Goal: Task Accomplishment & Management: Complete application form

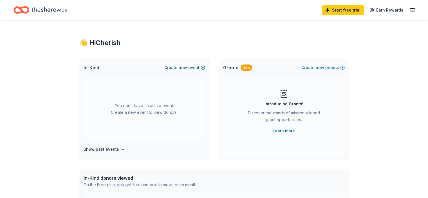
click at [184, 66] on span "new" at bounding box center [183, 67] width 8 height 7
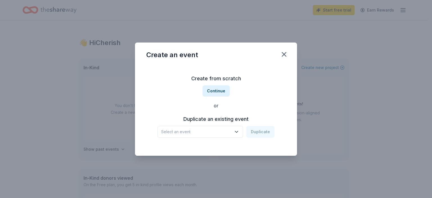
click at [230, 133] on span "Select an event" at bounding box center [196, 131] width 70 height 7
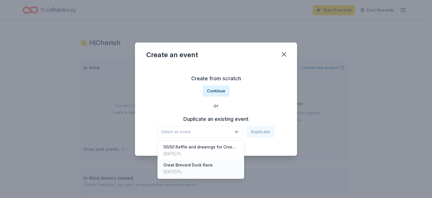
click at [209, 169] on div "May 19, 2024 · FL" at bounding box center [187, 171] width 49 height 7
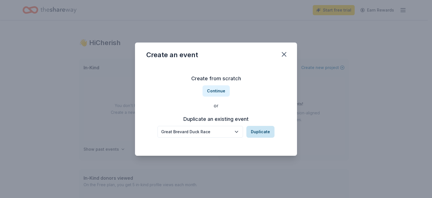
click at [262, 131] on button "Duplicate" at bounding box center [260, 132] width 28 height 12
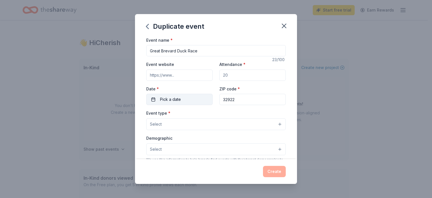
click at [190, 100] on button "Pick a date" at bounding box center [179, 99] width 66 height 11
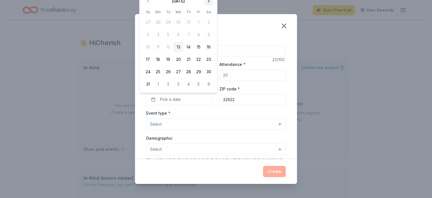
click at [207, 3] on button "Go to next month" at bounding box center [209, 1] width 8 height 8
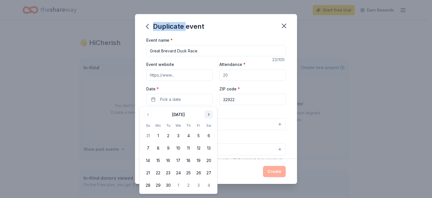
click at [207, 3] on div "Duplicate event Event name * Great Brevard Duck Race 23 /100 Event website Atte…" at bounding box center [216, 99] width 432 height 198
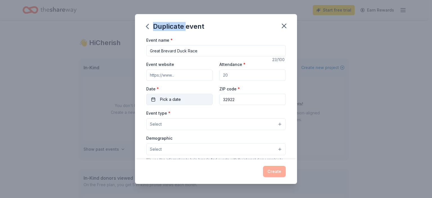
click at [192, 100] on button "Pick a date" at bounding box center [179, 99] width 66 height 11
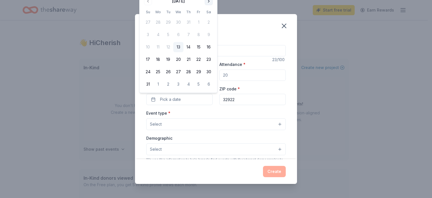
click at [210, 2] on button "Go to next month" at bounding box center [209, 1] width 8 height 8
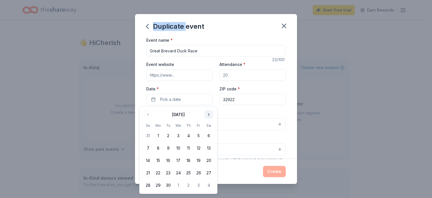
click at [209, 114] on button "Go to next month" at bounding box center [209, 115] width 8 height 8
click at [210, 148] on button "11" at bounding box center [209, 148] width 10 height 10
click at [291, 137] on div "Event name * Great Brevard Duck Race 23 /100 Event website Attendance * Date * …" at bounding box center [216, 98] width 162 height 123
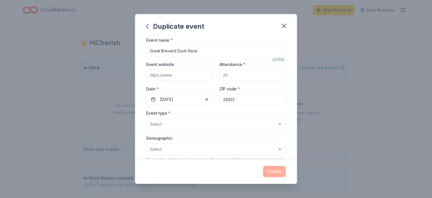
click at [166, 78] on input "Event website" at bounding box center [179, 74] width 66 height 11
click at [179, 77] on input "Event website" at bounding box center [179, 74] width 66 height 11
paste input "https://www.duckrace.com/brevard"
type input "https://www.duckrace.com/brevard"
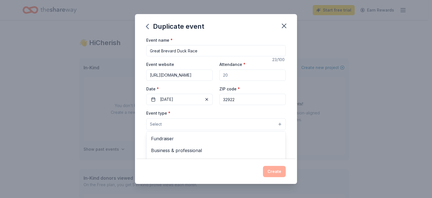
click at [187, 124] on button "Select" at bounding box center [216, 124] width 140 height 12
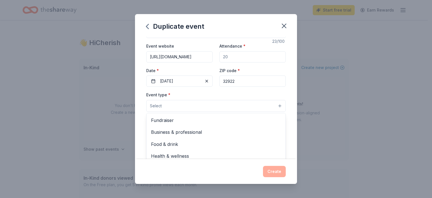
scroll to position [28, 0]
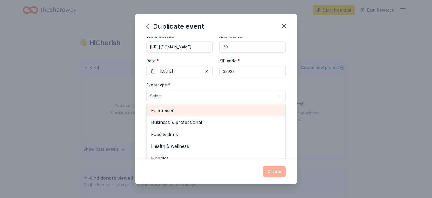
click at [181, 111] on span "Fundraiser" at bounding box center [216, 110] width 130 height 7
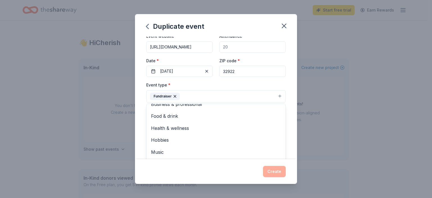
click at [136, 88] on div "Event name * Great Brevard Duck Race 23 /100 Event website https://www.duckrace…" at bounding box center [216, 98] width 162 height 123
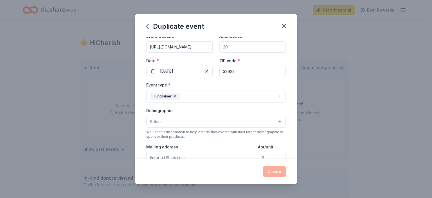
click at [149, 122] on button "Select" at bounding box center [216, 122] width 140 height 12
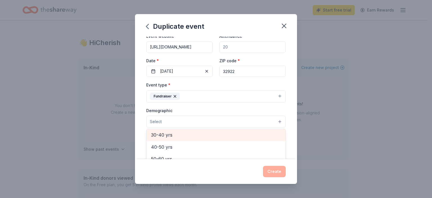
scroll to position [0, 0]
click at [156, 136] on span "All genders" at bounding box center [216, 135] width 130 height 7
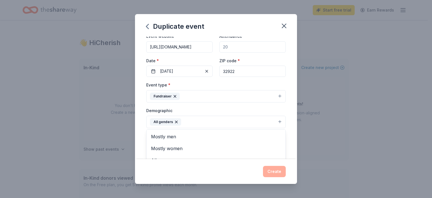
click at [141, 128] on div "Event name * Great Brevard Duck Race 23 /100 Event website https://www.duckrace…" at bounding box center [216, 98] width 162 height 123
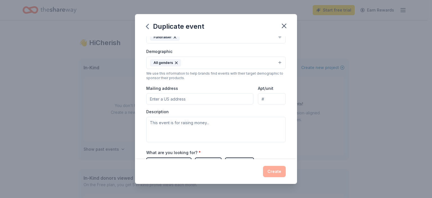
scroll to position [113, 0]
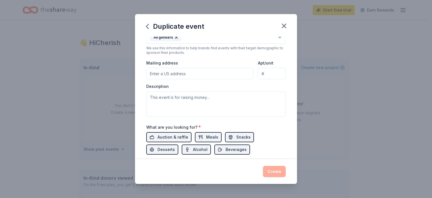
click at [183, 75] on input "Mailing address" at bounding box center [199, 73] width 107 height 11
type input "1407 Dixon Boulevard, Cocoa, FL, 32922"
click at [186, 98] on textarea at bounding box center [216, 103] width 140 height 25
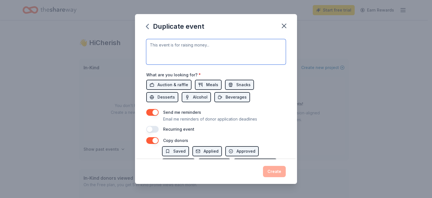
scroll to position [97, 0]
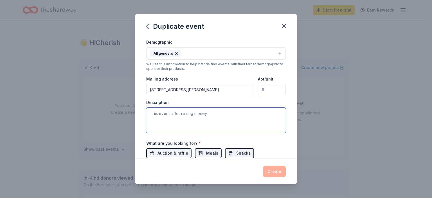
click at [204, 109] on textarea at bounding box center [216, 119] width 140 height 25
paste textarea "For over 50 years, Crosswinds Youth Services has been a trusted lifeline for [P…"
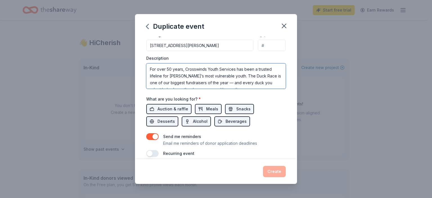
scroll to position [209, 0]
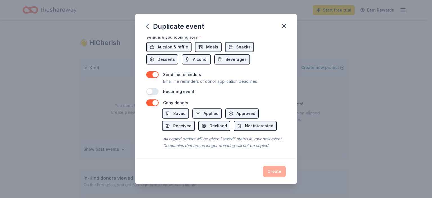
type textarea "For over 50 years, Crosswinds Youth Services has been a trusted lifeline for [P…"
click at [244, 88] on div "Recurring event" at bounding box center [216, 91] width 140 height 7
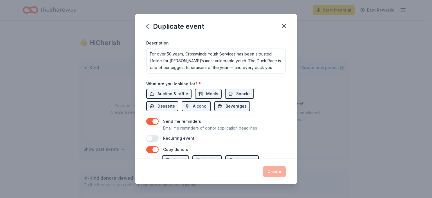
scroll to position [169, 0]
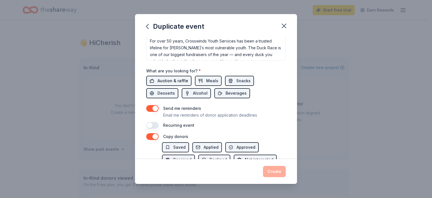
click at [177, 80] on span "Auction & raffle" at bounding box center [173, 80] width 31 height 7
click at [160, 80] on span "Auction & raffle" at bounding box center [173, 80] width 31 height 7
click at [218, 77] on button "Meals" at bounding box center [208, 81] width 27 height 10
click at [236, 79] on span "Snacks" at bounding box center [243, 80] width 14 height 7
click at [229, 76] on button "Snacks" at bounding box center [239, 81] width 29 height 10
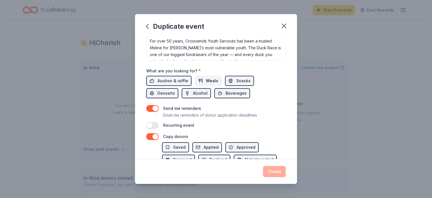
click at [208, 78] on span "Meals" at bounding box center [212, 80] width 12 height 7
drag, startPoint x: 197, startPoint y: 91, endPoint x: 244, endPoint y: 93, distance: 47.6
click at [197, 91] on span "Alcohol" at bounding box center [200, 93] width 15 height 7
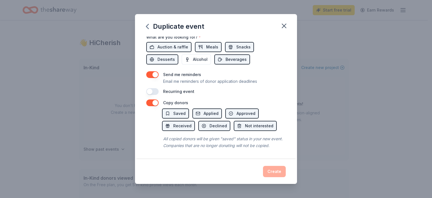
scroll to position [209, 0]
click at [158, 88] on button "button" at bounding box center [152, 91] width 12 height 7
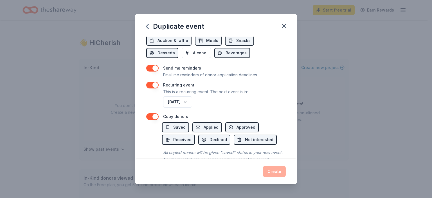
click at [147, 84] on button "button" at bounding box center [152, 85] width 12 height 7
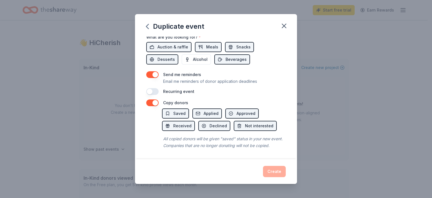
click at [275, 170] on div "Create" at bounding box center [216, 171] width 140 height 11
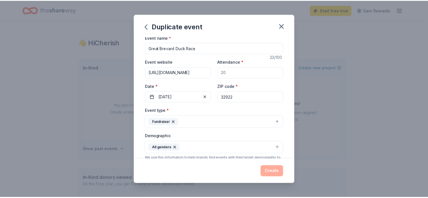
scroll to position [0, 0]
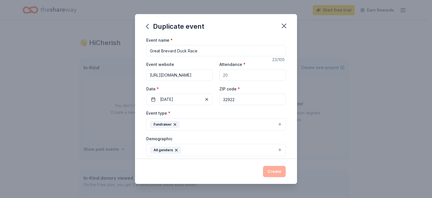
click at [241, 73] on input "Attendance *" at bounding box center [252, 74] width 66 height 11
type input "50"
click at [275, 172] on button "Create" at bounding box center [274, 171] width 23 height 11
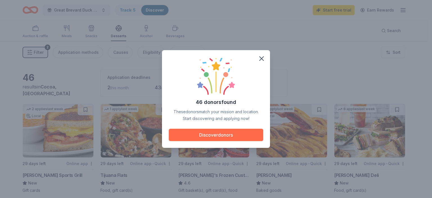
click at [216, 131] on button "Discover donors" at bounding box center [216, 135] width 95 height 12
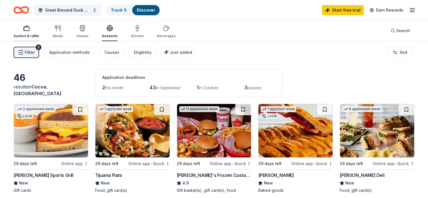
click at [39, 30] on div "button" at bounding box center [27, 28] width 26 height 7
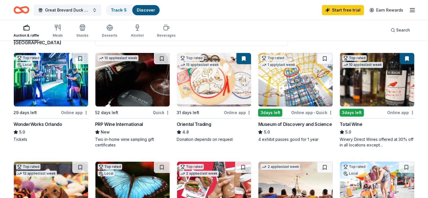
scroll to position [84, 0]
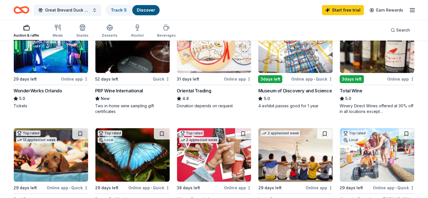
click at [259, 53] on img at bounding box center [295, 45] width 74 height 53
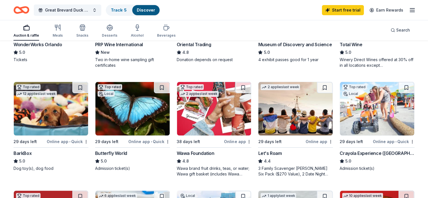
scroll to position [141, 0]
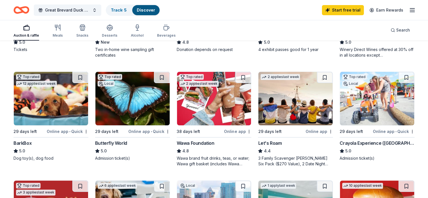
click at [352, 99] on img at bounding box center [377, 98] width 74 height 53
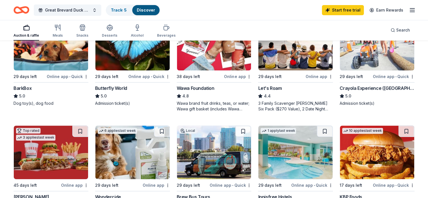
scroll to position [253, 0]
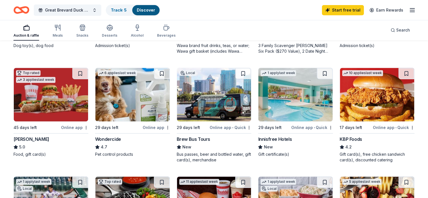
click at [215, 98] on img at bounding box center [214, 94] width 74 height 53
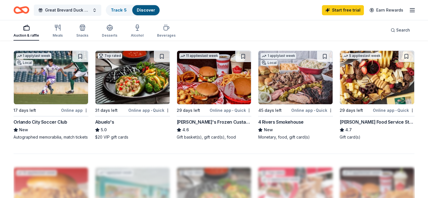
scroll to position [394, 0]
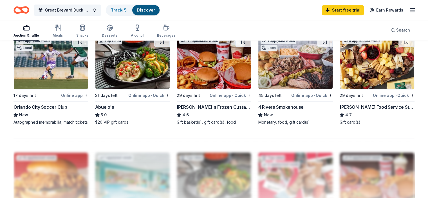
click at [73, 71] on img at bounding box center [51, 62] width 74 height 53
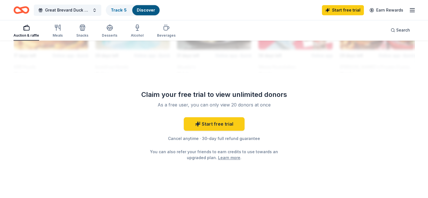
scroll to position [565, 0]
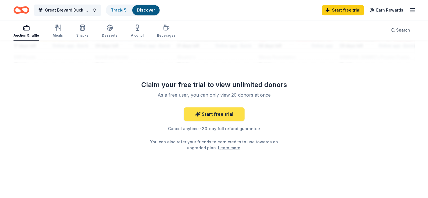
click at [195, 112] on link "Start free trial" at bounding box center [214, 114] width 61 height 14
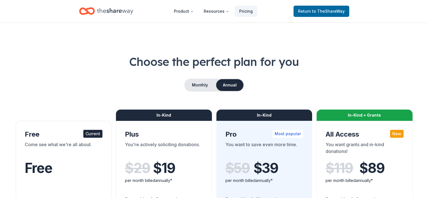
click at [210, 112] on div "In-Kind" at bounding box center [164, 114] width 96 height 11
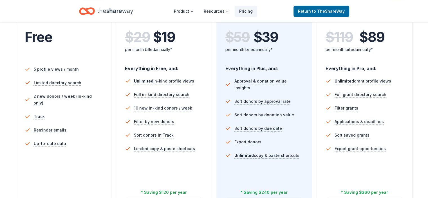
scroll to position [141, 0]
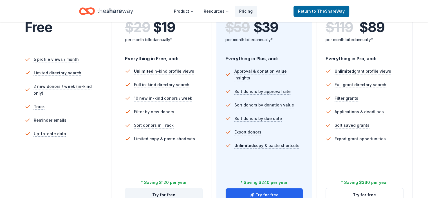
click at [172, 188] on button "Try for free" at bounding box center [163, 195] width 77 height 14
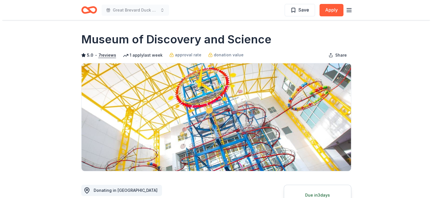
scroll to position [113, 0]
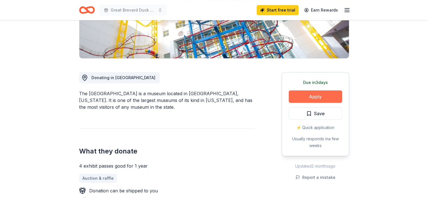
click at [309, 95] on button "Apply" at bounding box center [315, 96] width 53 height 12
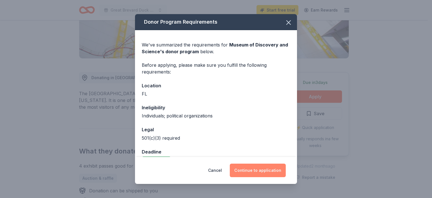
click at [259, 169] on button "Continue to application" at bounding box center [258, 170] width 56 height 14
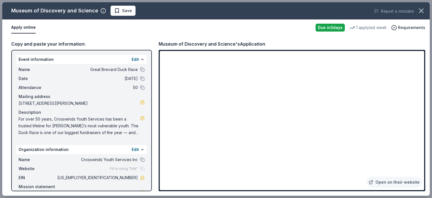
scroll to position [26, 0]
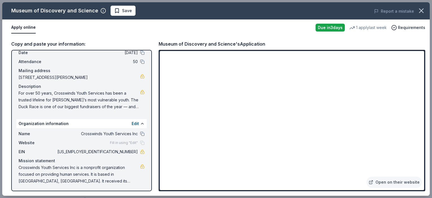
click at [42, 41] on div "Copy and paste your information:" at bounding box center [81, 43] width 141 height 7
click at [19, 29] on button "Apply online" at bounding box center [23, 28] width 24 height 12
click at [395, 180] on link "Open on their website" at bounding box center [394, 181] width 55 height 11
drag, startPoint x: 135, startPoint y: 151, endPoint x: 116, endPoint y: 152, distance: 18.9
click at [116, 152] on div "EIN 23-7376943" at bounding box center [82, 151] width 126 height 7
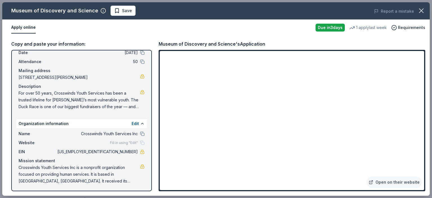
scroll to position [0, 0]
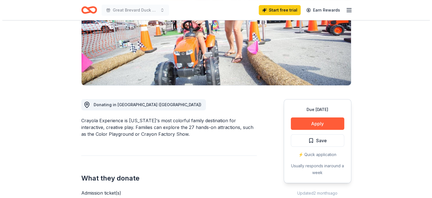
scroll to position [113, 0]
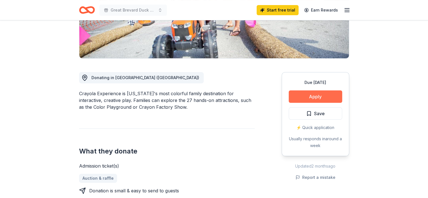
click at [325, 94] on button "Apply" at bounding box center [315, 96] width 53 height 12
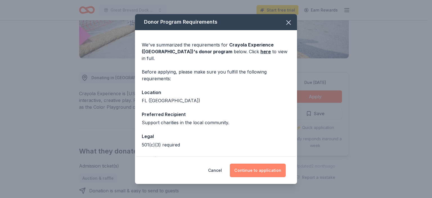
click at [255, 170] on button "Continue to application" at bounding box center [258, 170] width 56 height 14
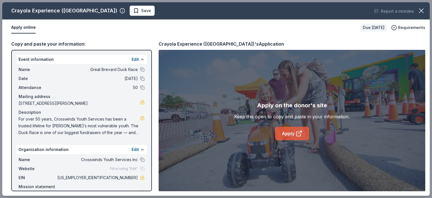
click at [286, 138] on link "Apply" at bounding box center [292, 134] width 34 height 14
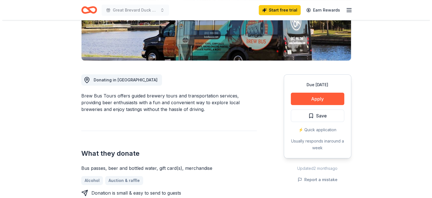
scroll to position [113, 0]
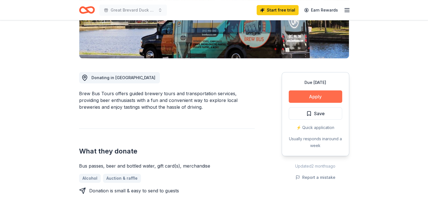
click at [320, 95] on button "Apply" at bounding box center [315, 96] width 53 height 12
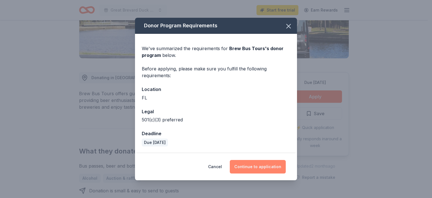
click at [256, 164] on button "Continue to application" at bounding box center [258, 167] width 56 height 14
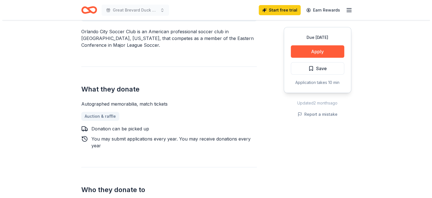
scroll to position [197, 0]
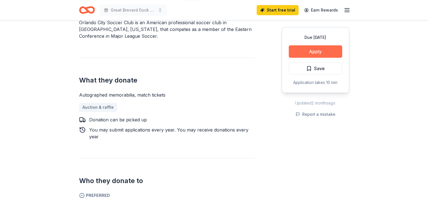
click at [306, 51] on button "Apply" at bounding box center [315, 51] width 53 height 12
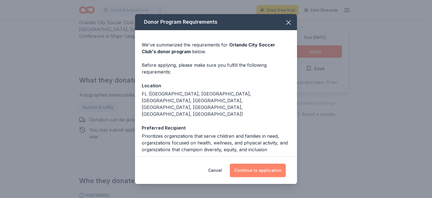
click at [255, 170] on button "Continue to application" at bounding box center [258, 170] width 56 height 14
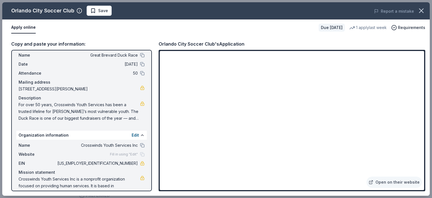
scroll to position [26, 0]
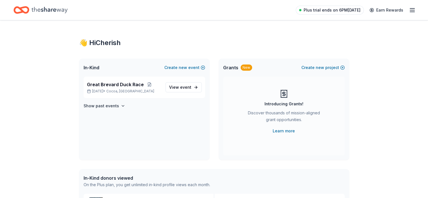
click at [323, 10] on span "Plus trial ends on 6PM[DATE]" at bounding box center [332, 10] width 57 height 7
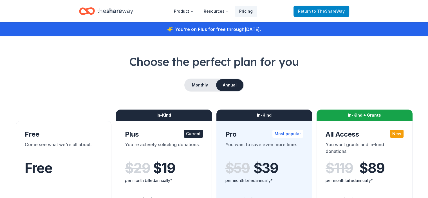
click at [308, 11] on span "Return to TheShareWay" at bounding box center [321, 11] width 47 height 7
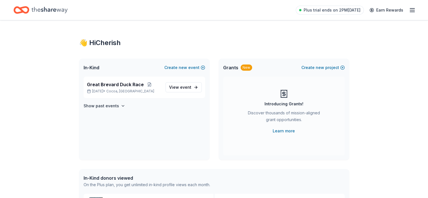
click at [409, 10] on icon "button" at bounding box center [412, 10] width 7 height 7
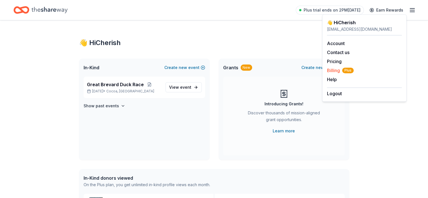
click at [333, 69] on span "Billing Plus" at bounding box center [340, 70] width 27 height 7
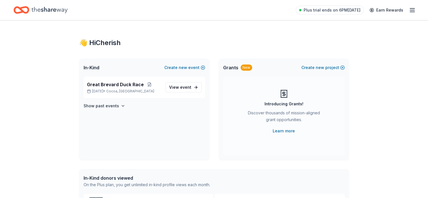
click at [410, 10] on line "button" at bounding box center [412, 10] width 5 height 0
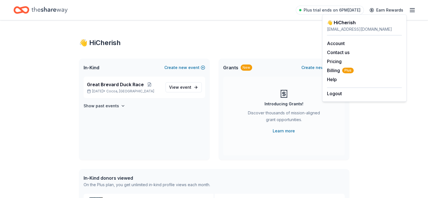
click at [348, 23] on div "👋 Hi Cherish" at bounding box center [364, 22] width 75 height 7
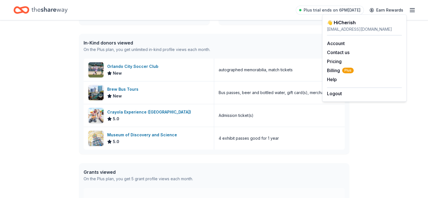
scroll to position [141, 0]
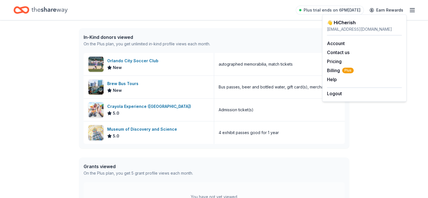
click at [15, 76] on div "👋 Hi Cherish In-Kind Create new event Great Brevard Duck Race Oct 11, 2025 • Co…" at bounding box center [214, 66] width 428 height 372
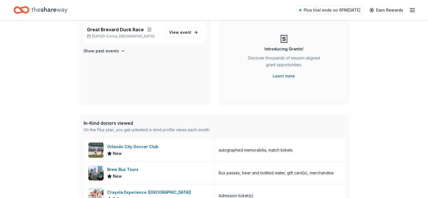
scroll to position [0, 0]
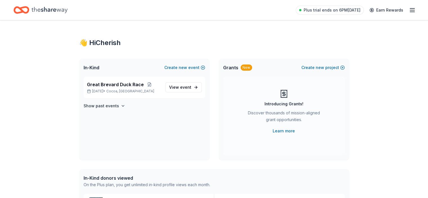
click at [55, 9] on icon "Home" at bounding box center [50, 10] width 36 height 12
click at [29, 9] on icon "Home" at bounding box center [22, 9] width 16 height 13
click at [409, 9] on icon "button" at bounding box center [412, 10] width 7 height 7
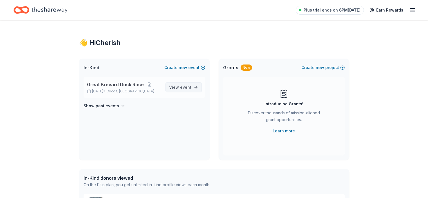
click at [175, 87] on span "View event" at bounding box center [180, 87] width 22 height 7
click at [188, 86] on span "event" at bounding box center [185, 87] width 11 height 5
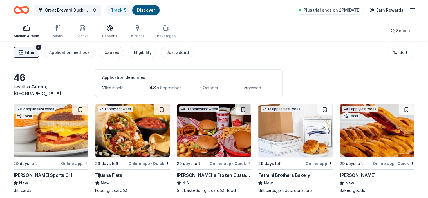
click at [25, 30] on icon "button" at bounding box center [25, 30] width 0 height 1
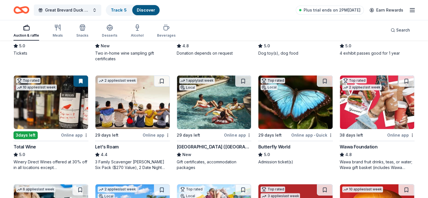
scroll to position [141, 0]
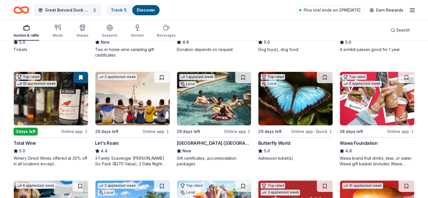
click at [202, 101] on img at bounding box center [214, 98] width 74 height 53
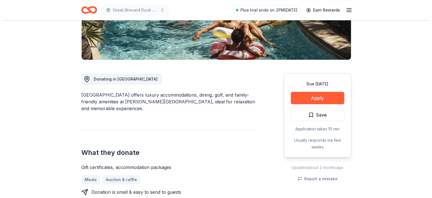
scroll to position [113, 0]
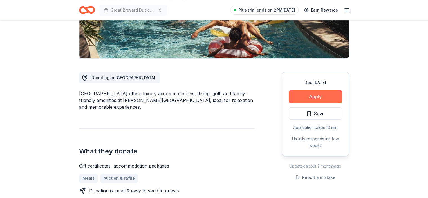
click at [307, 94] on button "Apply" at bounding box center [315, 96] width 53 height 12
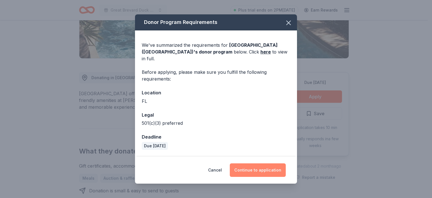
click at [254, 167] on button "Continue to application" at bounding box center [258, 170] width 56 height 14
